Goal: Obtain resource: Obtain resource

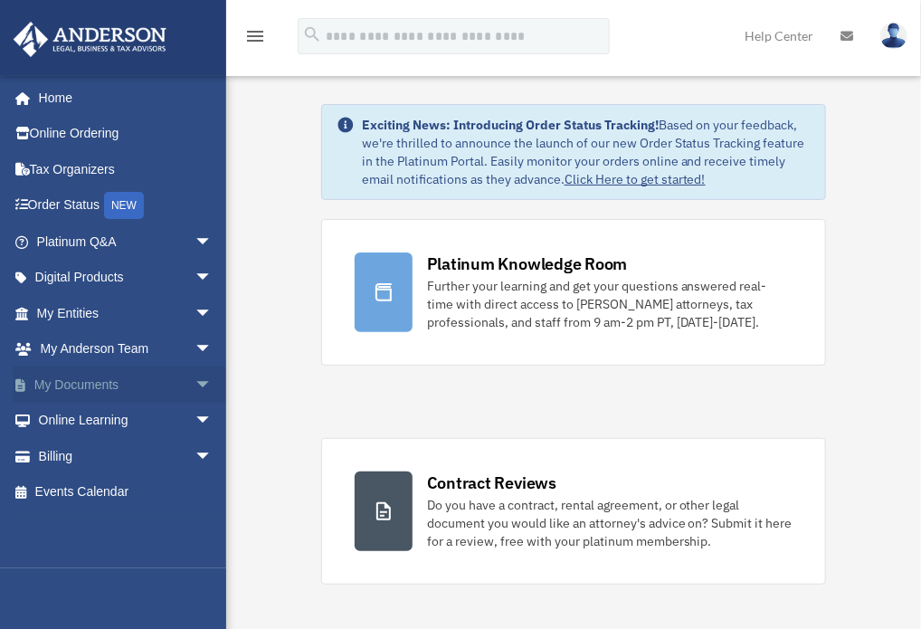
click at [86, 381] on link "My Documents arrow_drop_down" at bounding box center [126, 384] width 227 height 36
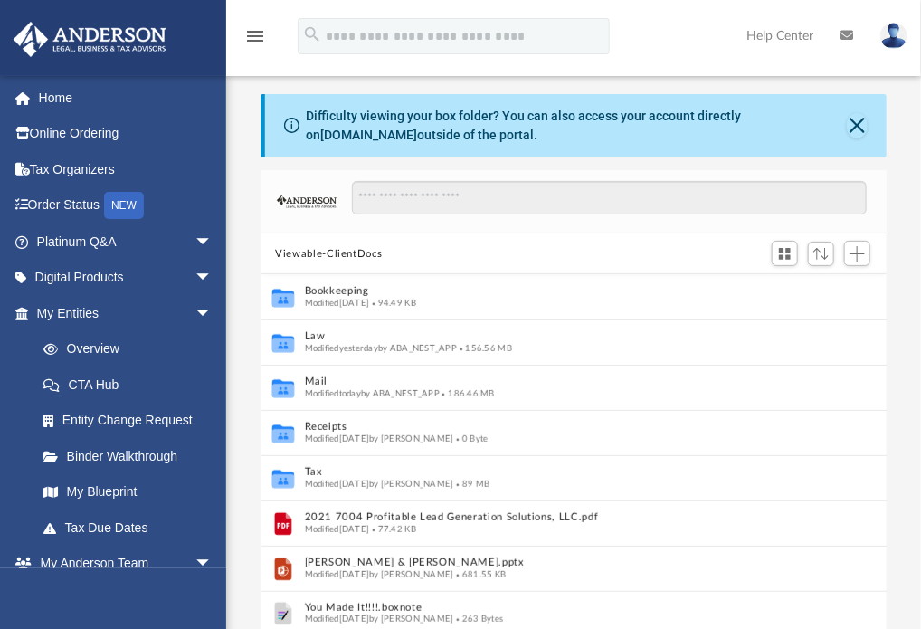
scroll to position [397, 611]
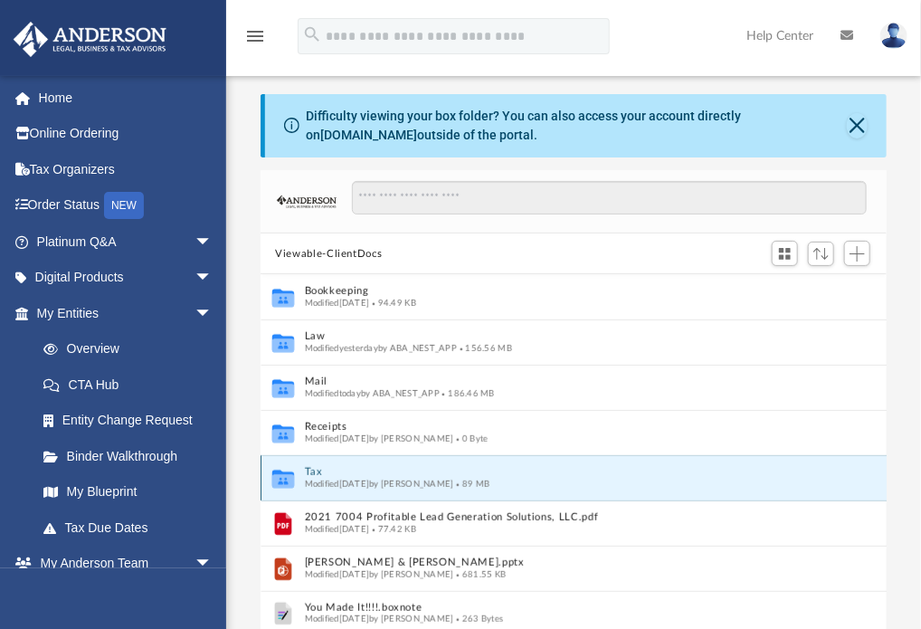
click at [316, 471] on button "Tax" at bounding box center [562, 473] width 514 height 12
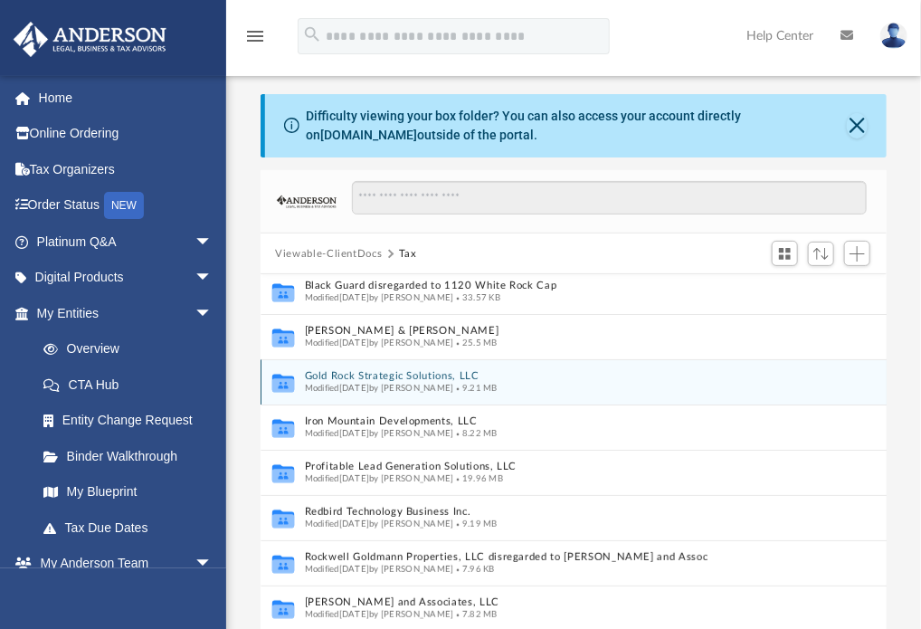
scroll to position [97, 0]
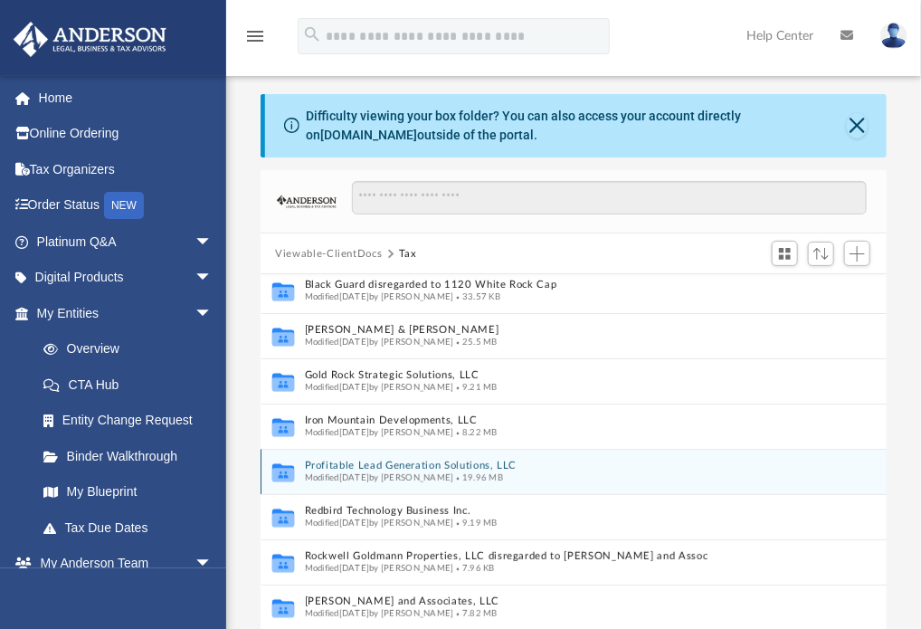
click at [409, 460] on button "Profitable Lead Generation Solutions, LLC" at bounding box center [555, 466] width 500 height 12
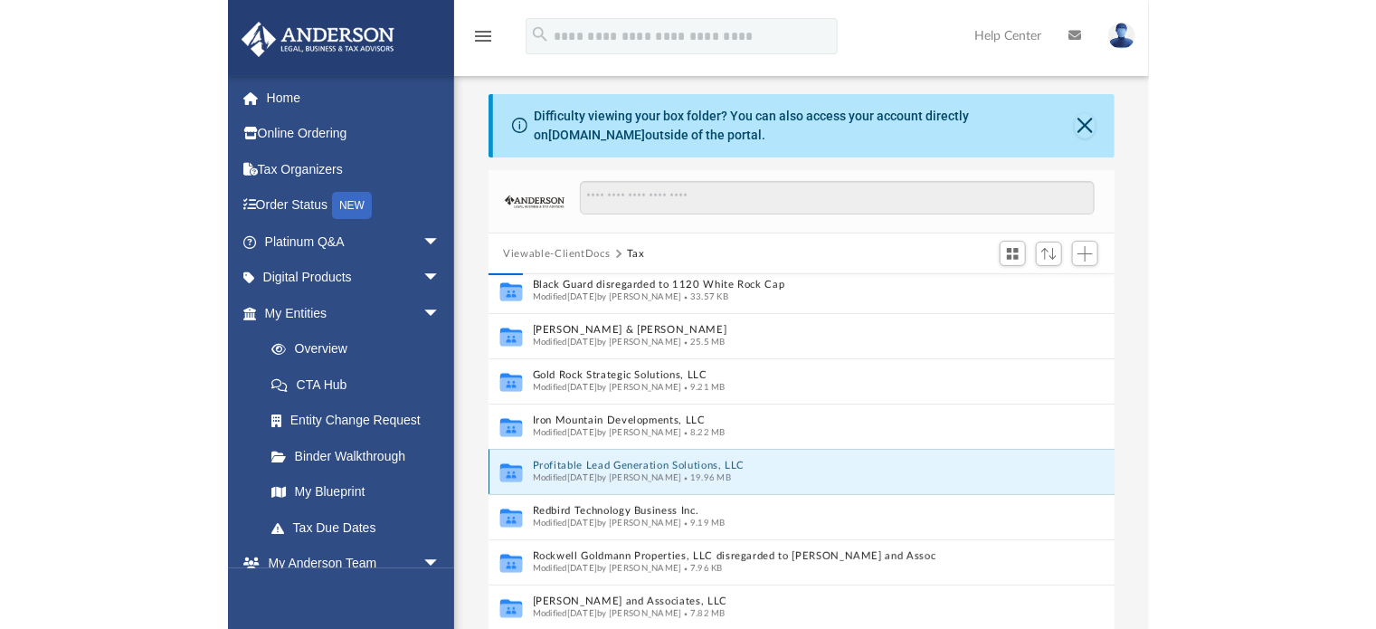
scroll to position [0, 0]
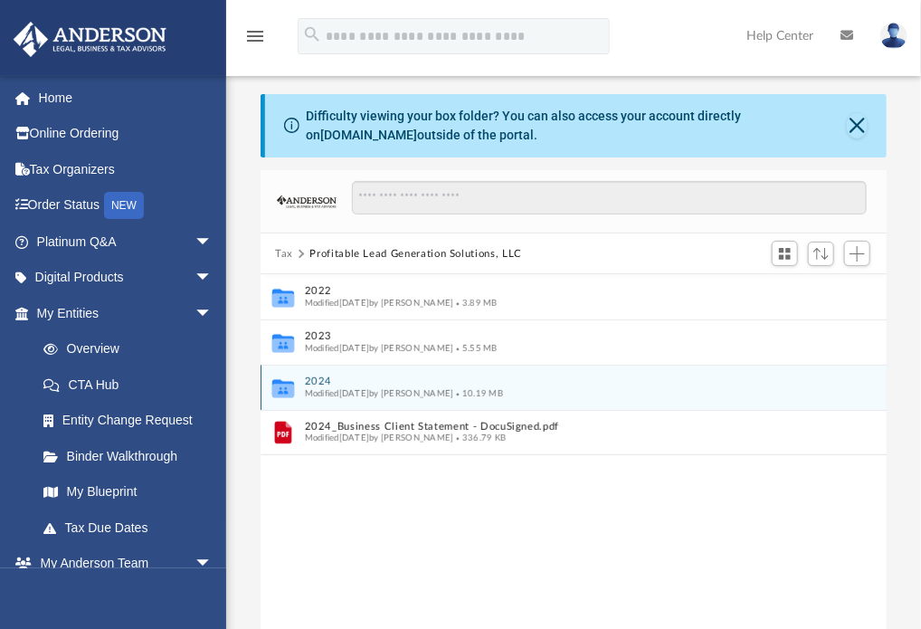
click at [322, 380] on button "2024" at bounding box center [562, 382] width 514 height 12
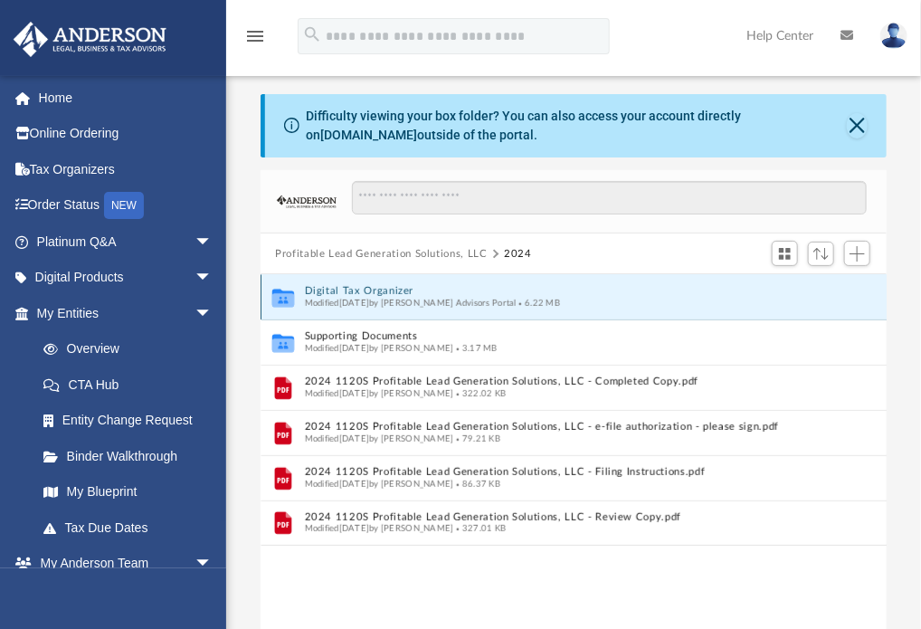
click at [385, 292] on button "Digital Tax Organizer" at bounding box center [562, 292] width 514 height 12
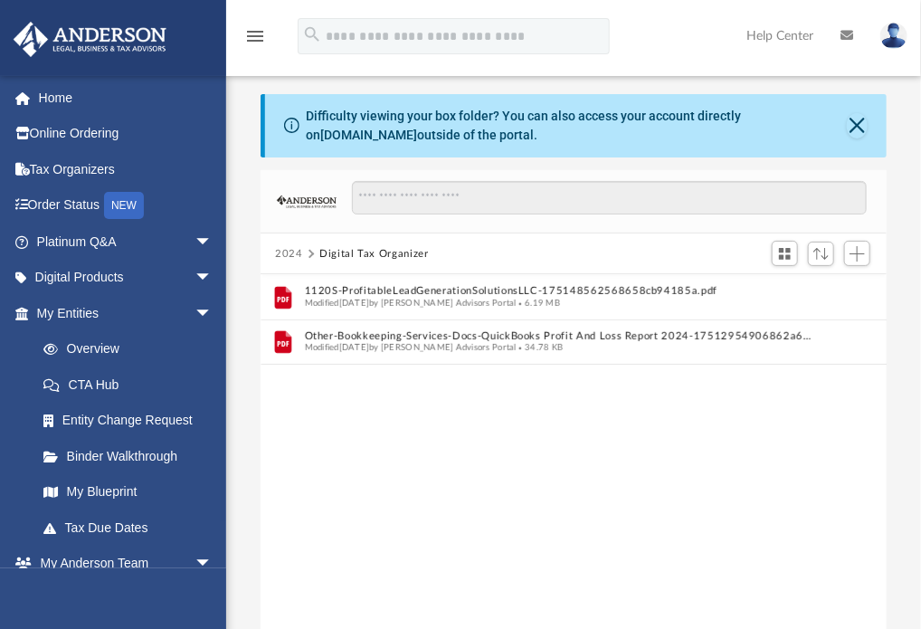
click at [284, 251] on button "2024" at bounding box center [289, 254] width 28 height 16
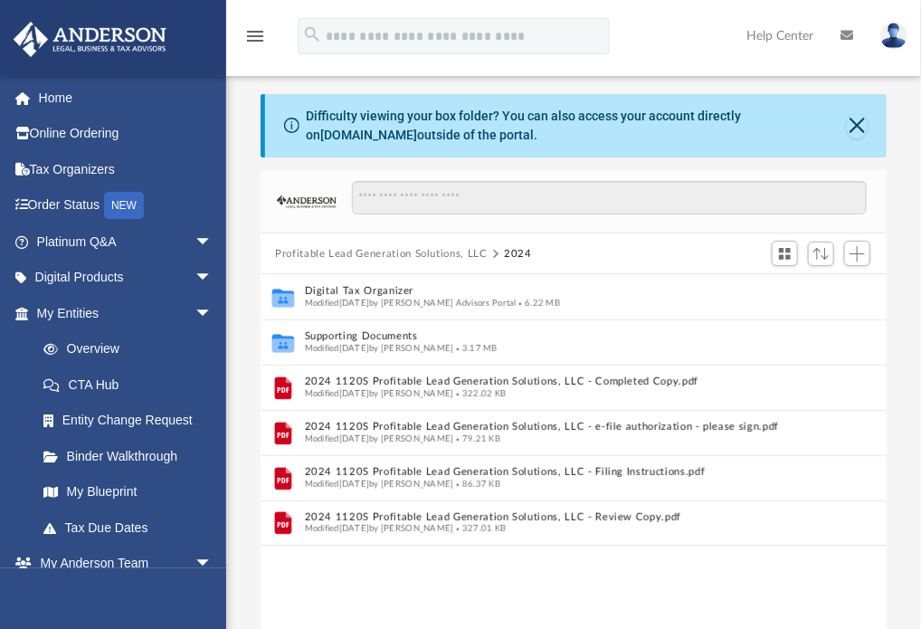
click at [294, 248] on button "Profitable Lead Generation Solutions, LLC" at bounding box center [381, 254] width 213 height 16
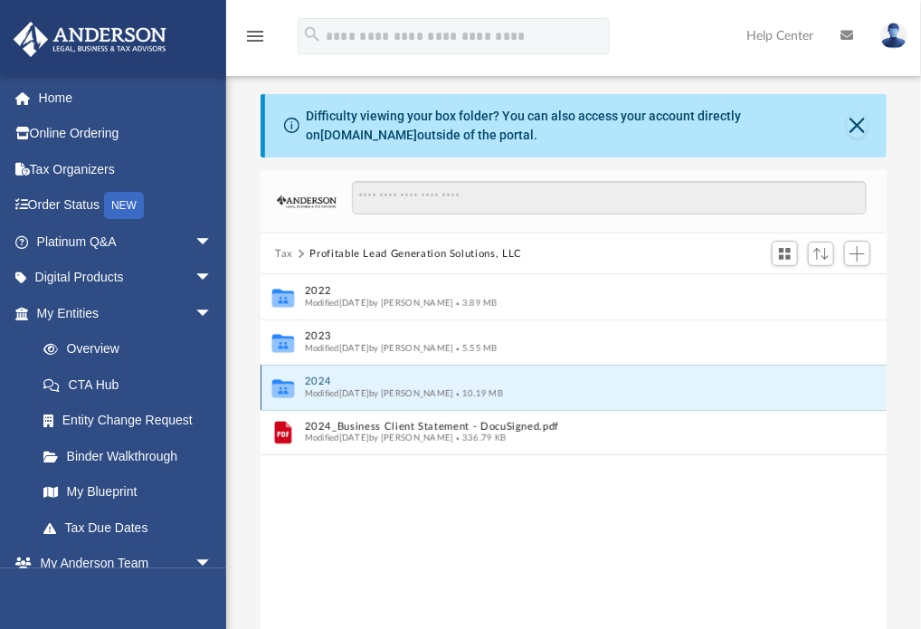
click at [310, 379] on button "2024" at bounding box center [562, 382] width 514 height 12
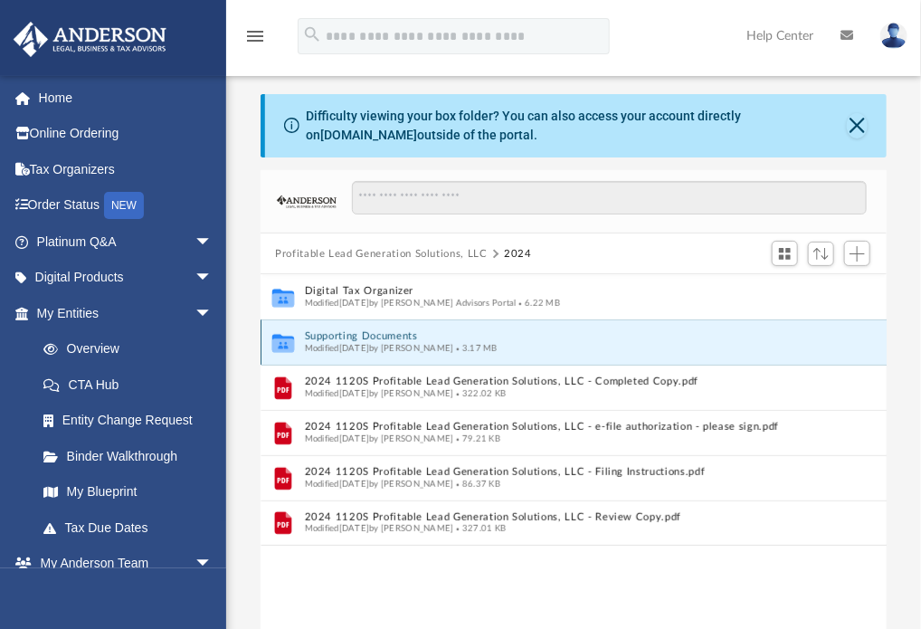
click at [376, 333] on button "Supporting Documents" at bounding box center [562, 337] width 514 height 12
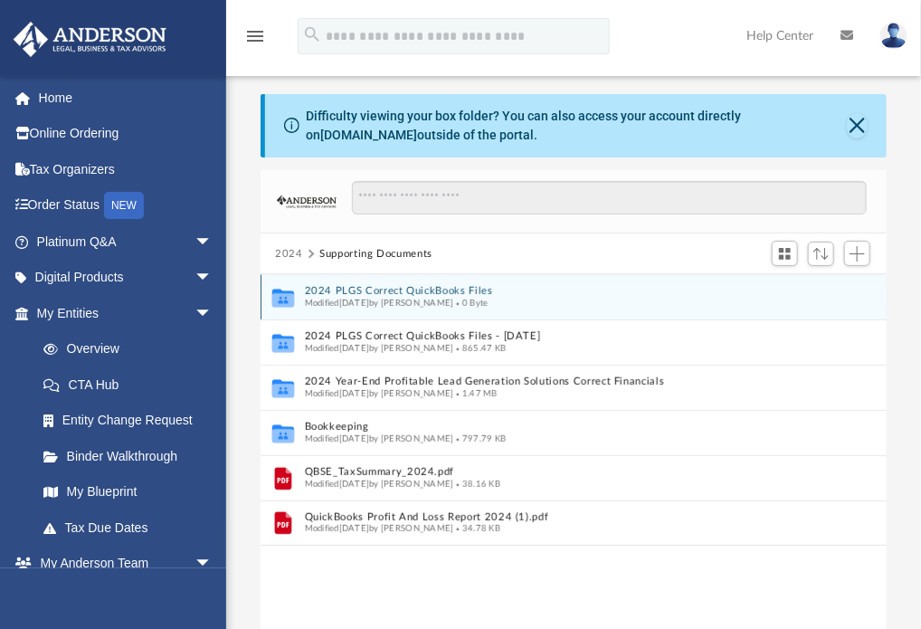
click at [441, 292] on button "2024 PLGS Correct QuickBooks Files" at bounding box center [562, 292] width 514 height 12
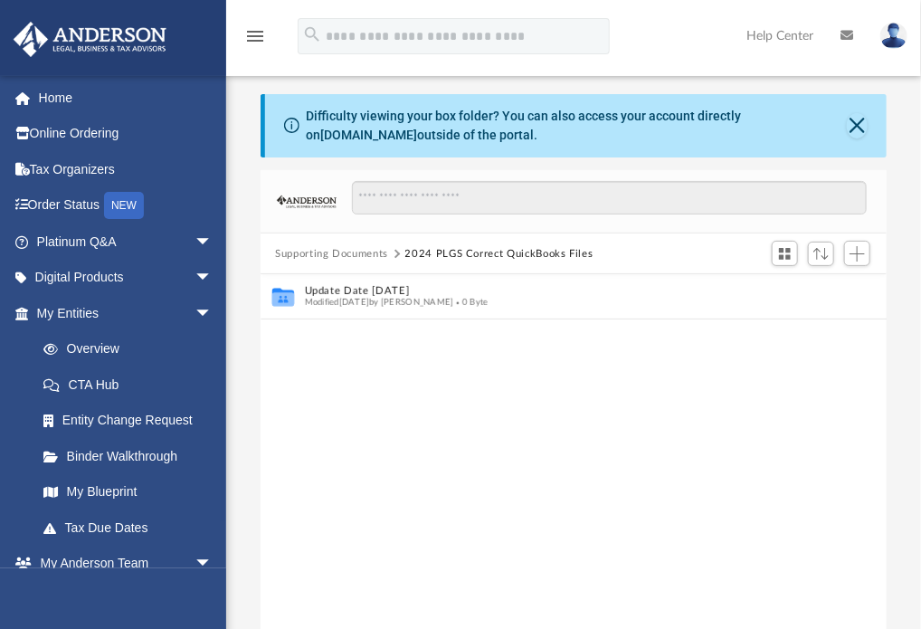
click at [366, 249] on button "Supporting Documents" at bounding box center [331, 254] width 113 height 16
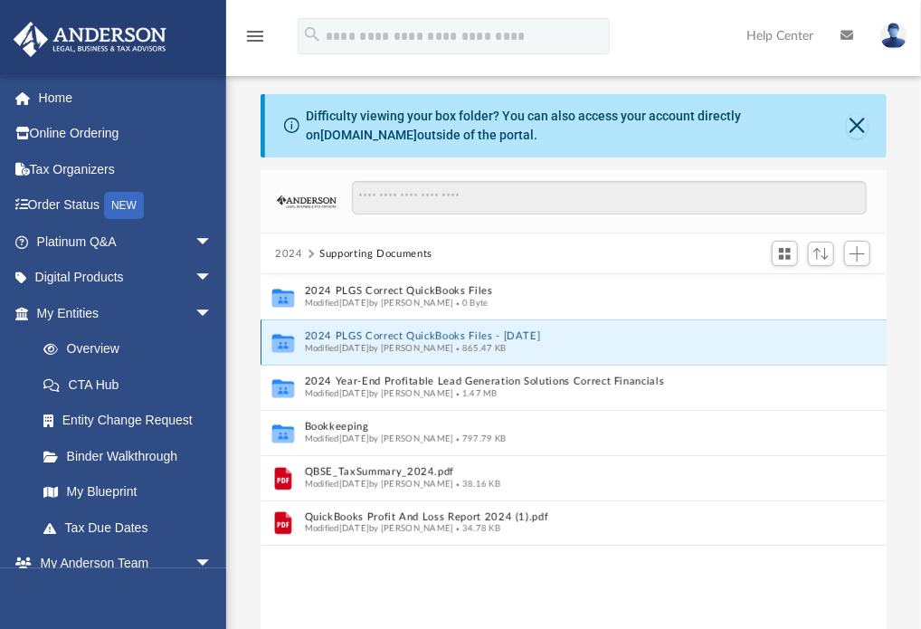
click at [507, 334] on button "2024 PLGS Correct QuickBooks Files - [DATE]" at bounding box center [562, 337] width 514 height 12
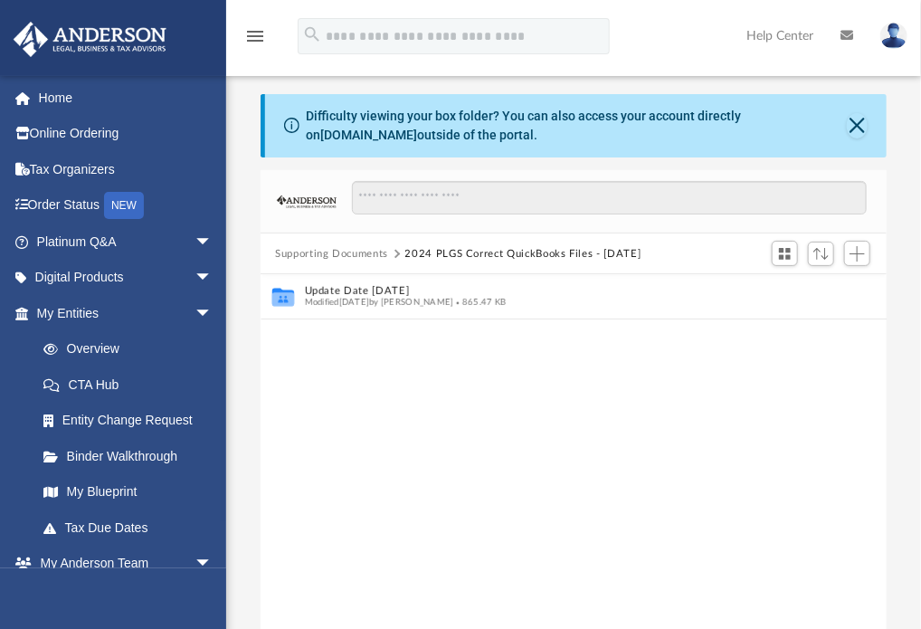
click at [376, 250] on button "Supporting Documents" at bounding box center [331, 254] width 113 height 16
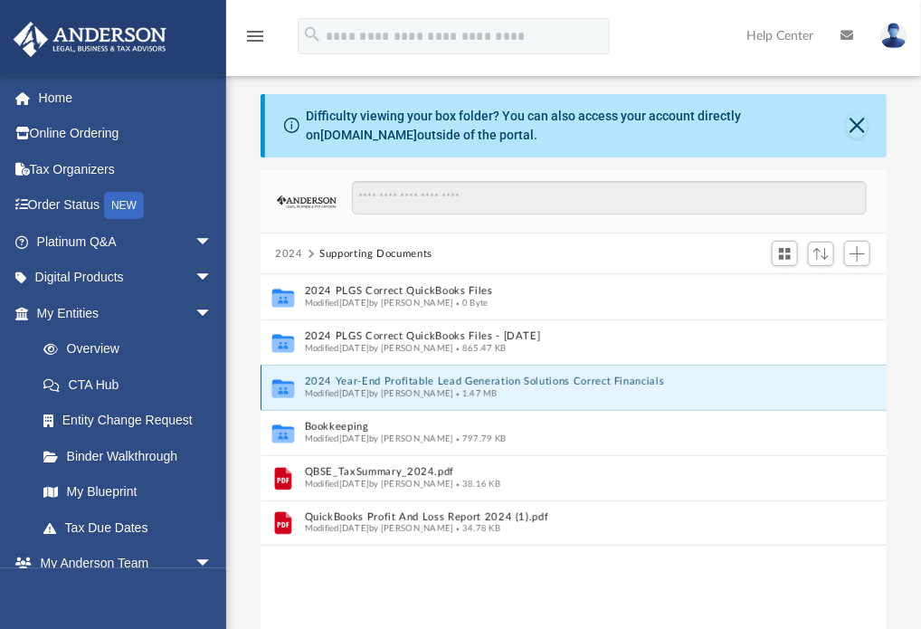
click at [535, 377] on button "2024 Year-End Profitable Lead Generation Solutions Correct Financials" at bounding box center [562, 382] width 514 height 12
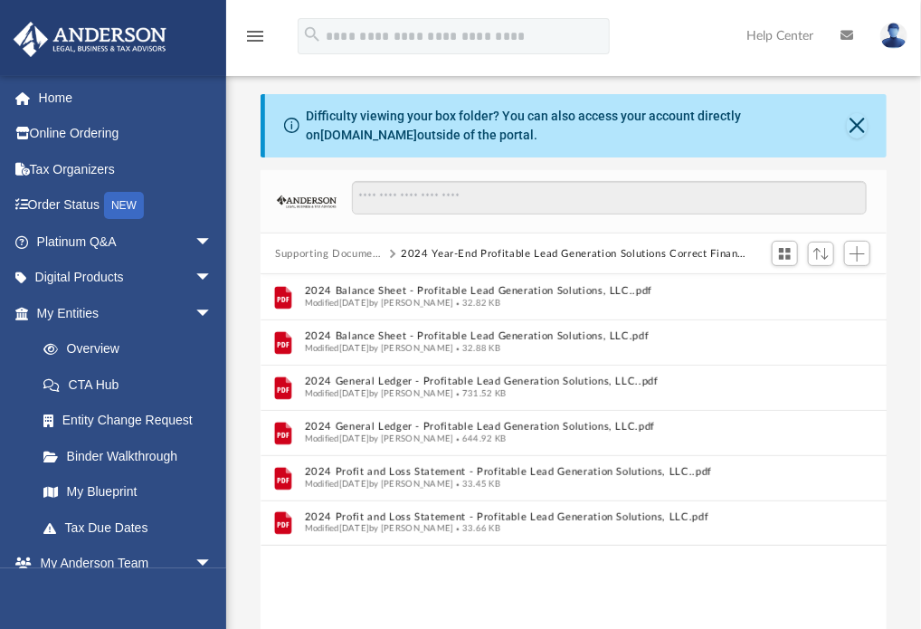
click at [365, 246] on button "Supporting Documents" at bounding box center [329, 254] width 109 height 16
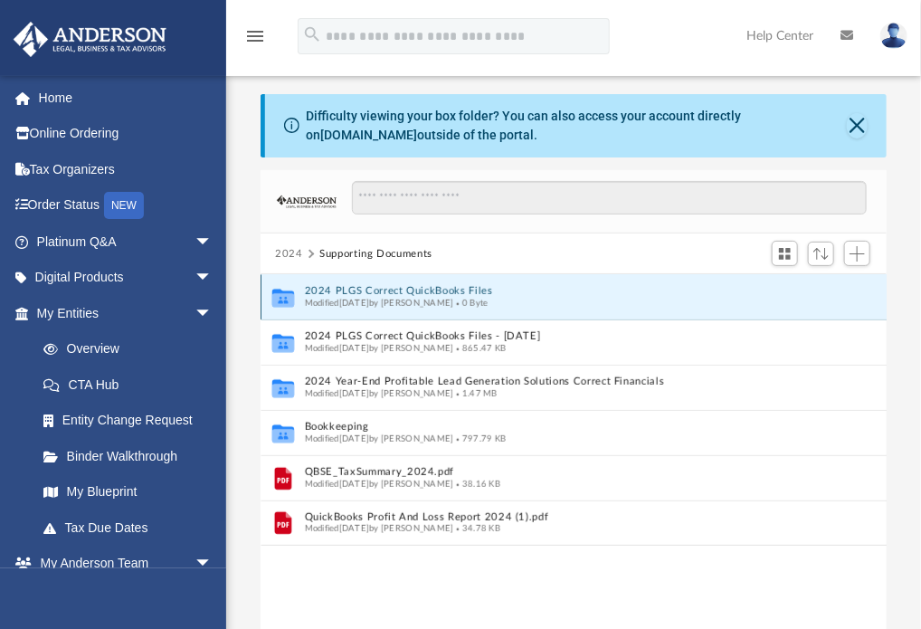
click at [461, 290] on button "2024 PLGS Correct QuickBooks Files" at bounding box center [562, 292] width 514 height 12
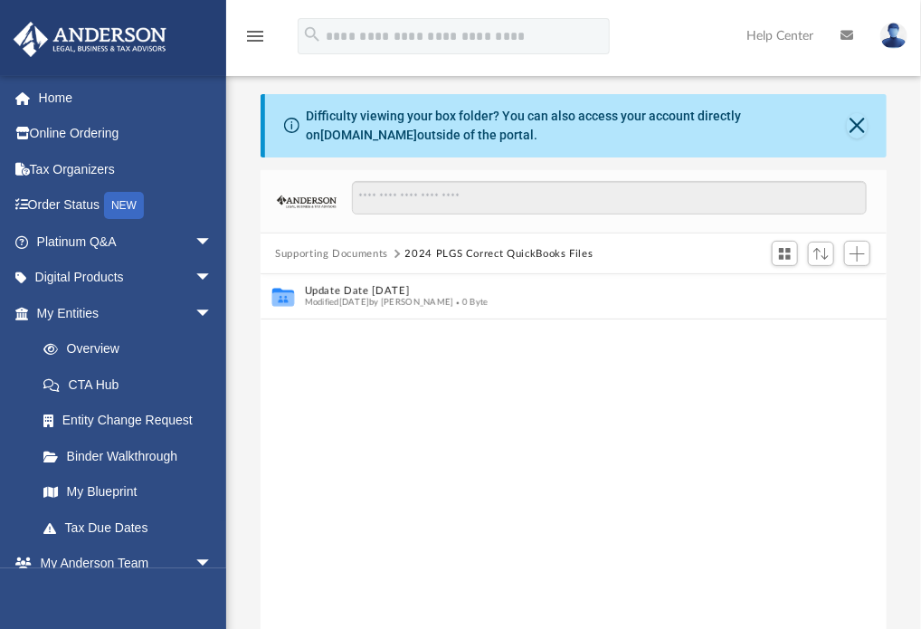
click at [371, 255] on button "Supporting Documents" at bounding box center [331, 254] width 113 height 16
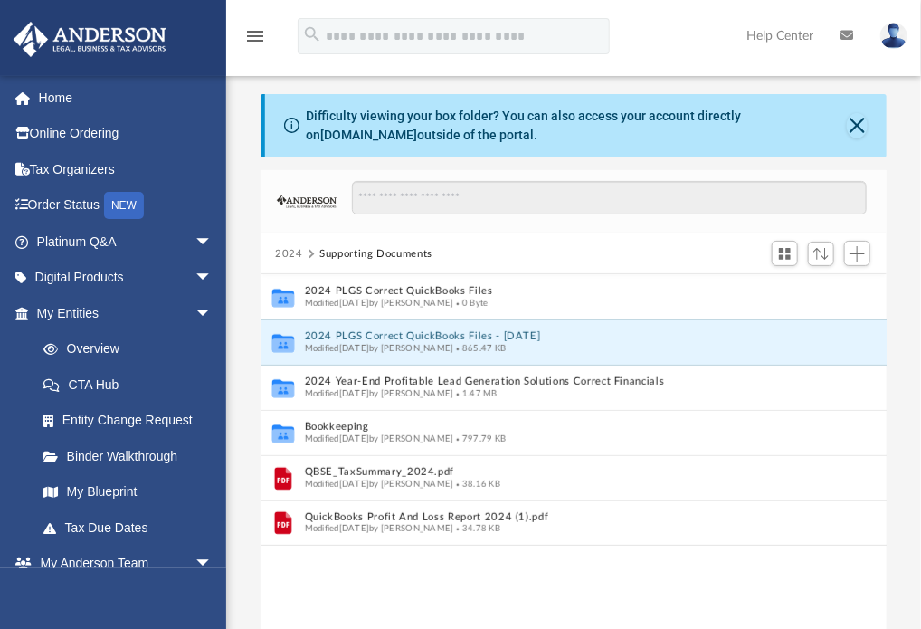
click at [435, 333] on button "2024 PLGS Correct QuickBooks Files - [DATE]" at bounding box center [562, 337] width 514 height 12
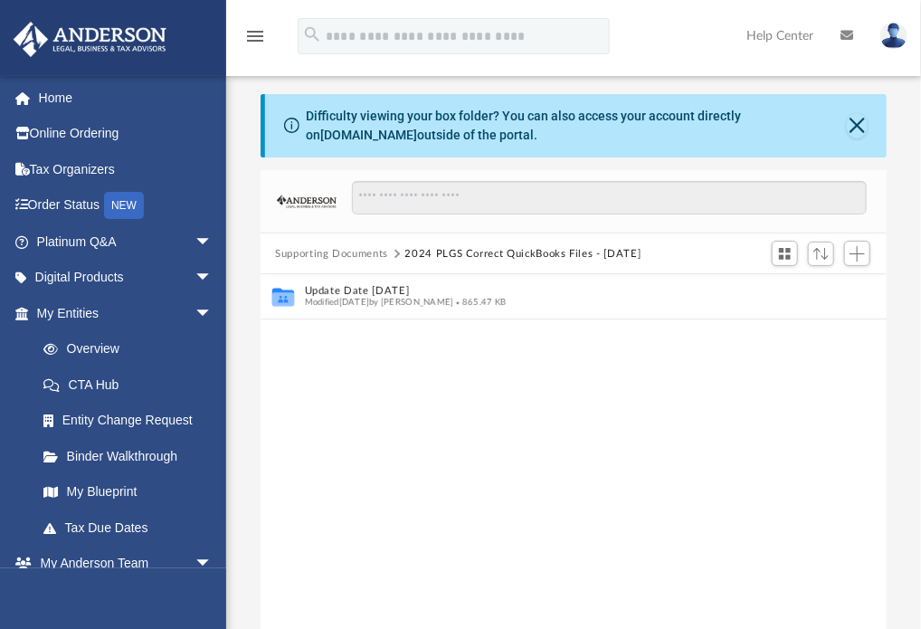
click at [353, 252] on button "Supporting Documents" at bounding box center [331, 254] width 113 height 16
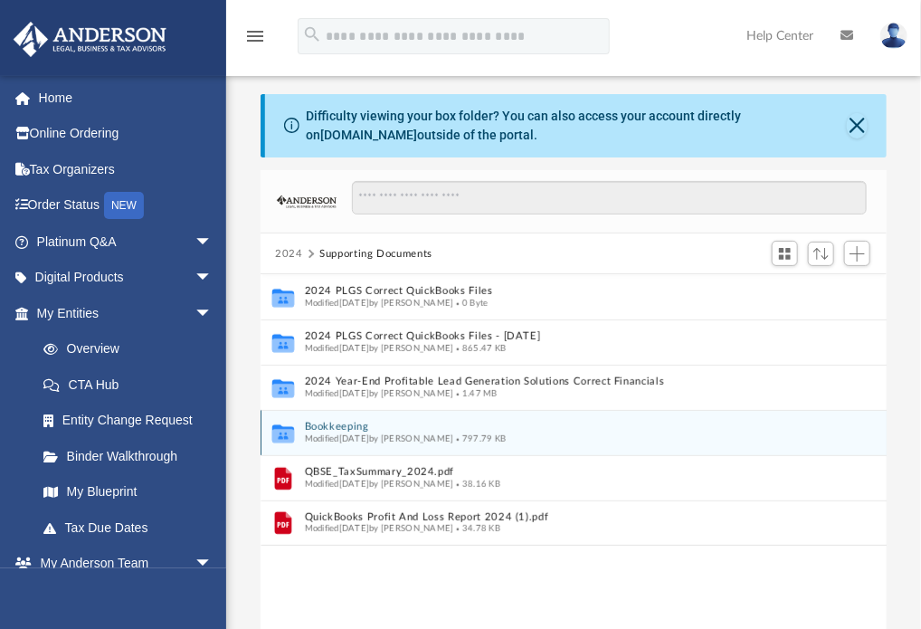
click at [342, 426] on button "Bookkeeping" at bounding box center [562, 427] width 514 height 12
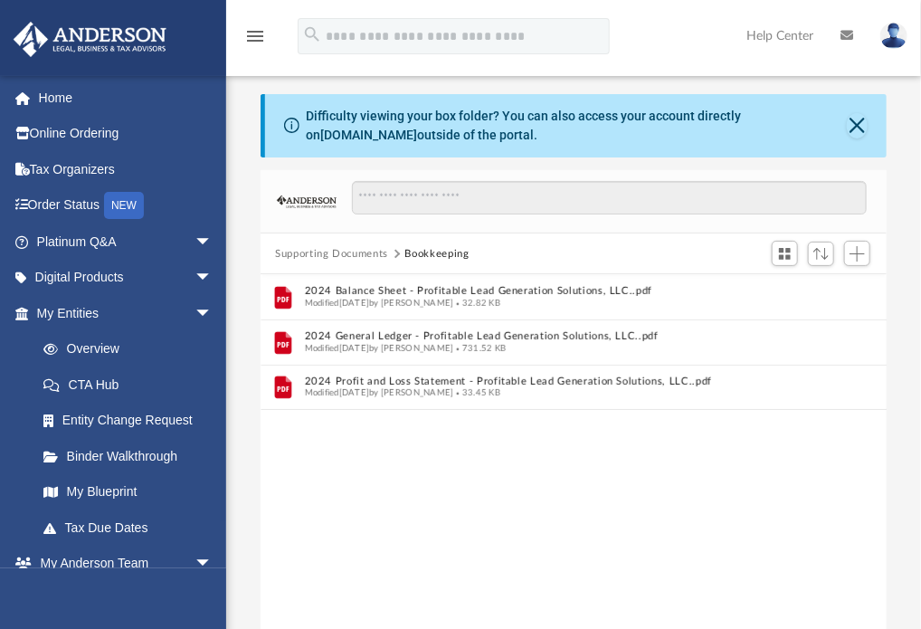
click at [317, 249] on button "Supporting Documents" at bounding box center [331, 254] width 113 height 16
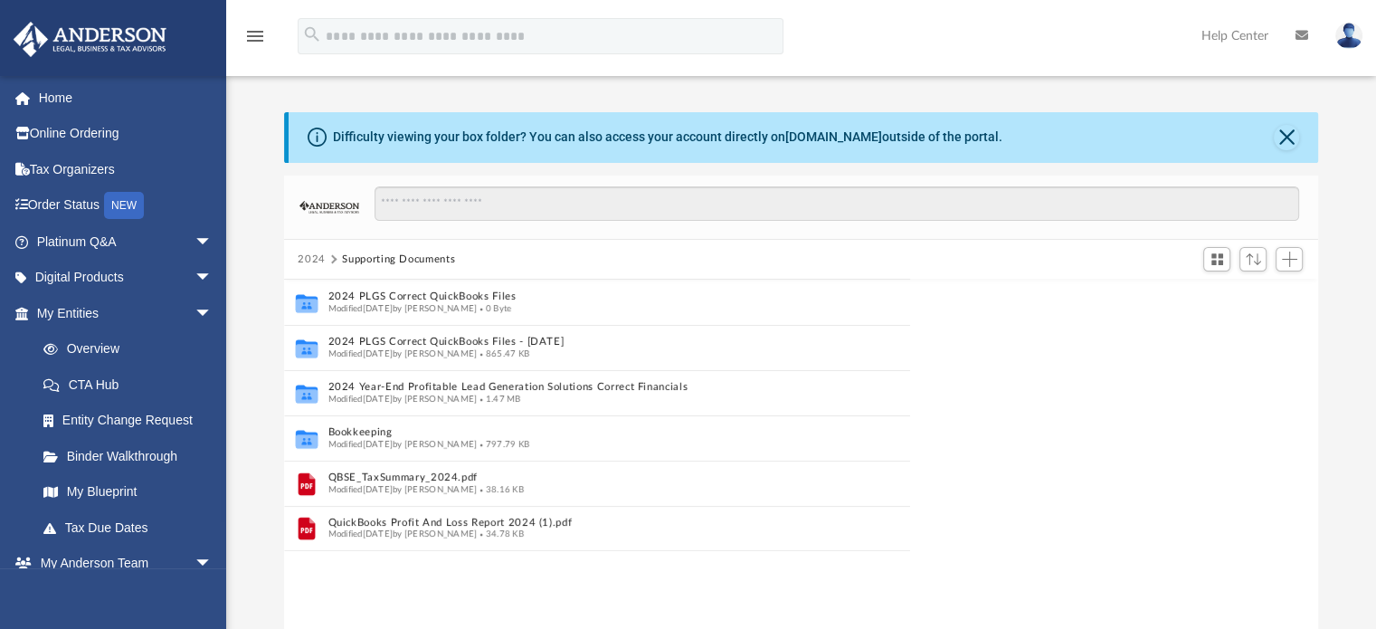
scroll to position [397, 1020]
